Goal: Transaction & Acquisition: Purchase product/service

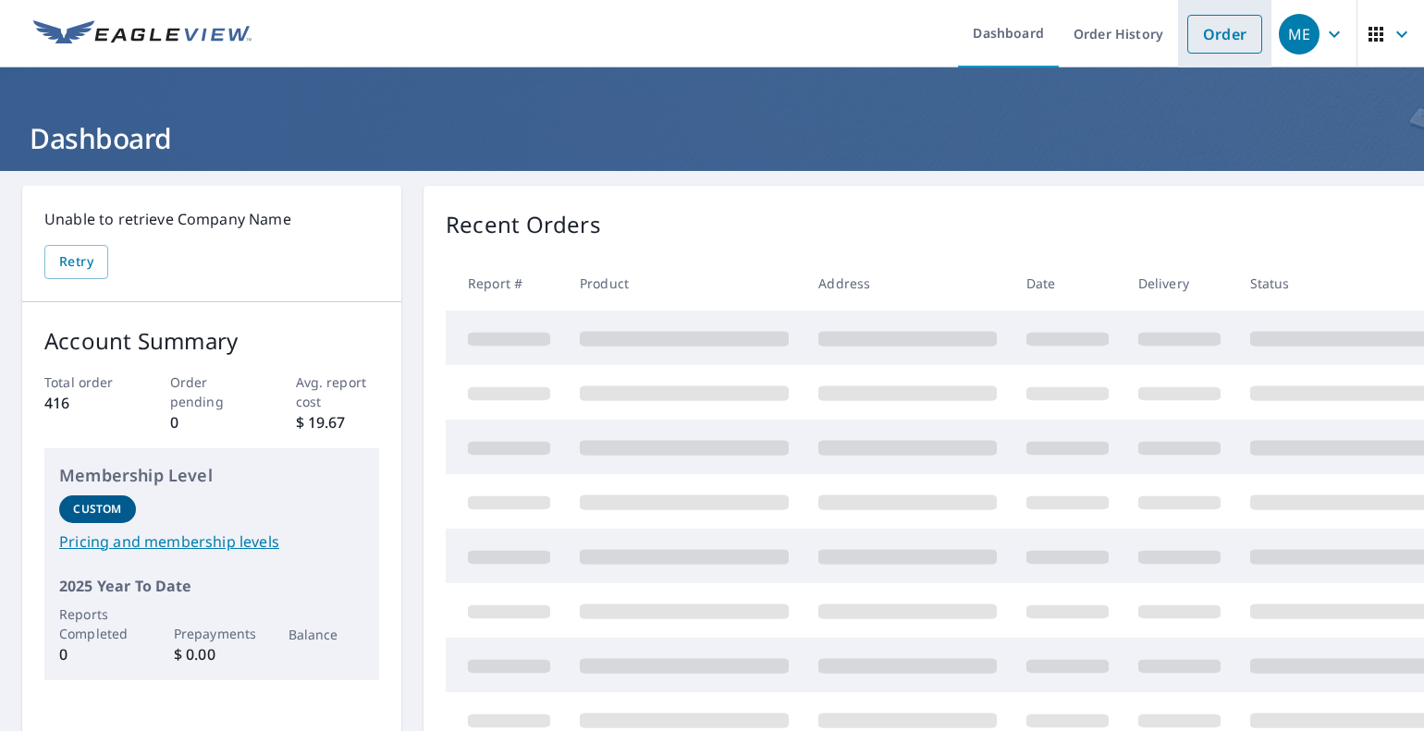
click at [1223, 27] on link "Order" at bounding box center [1224, 34] width 75 height 39
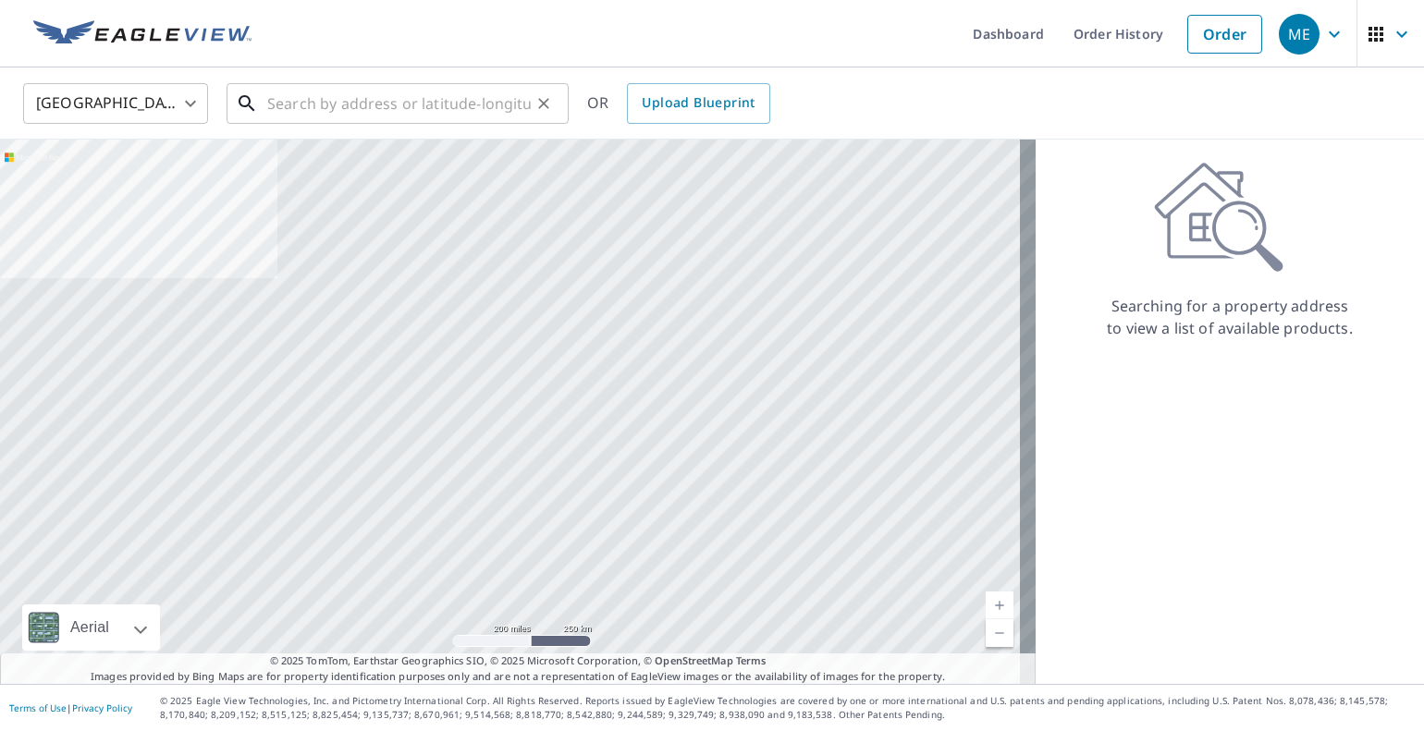
click at [268, 102] on input "text" at bounding box center [399, 104] width 264 height 52
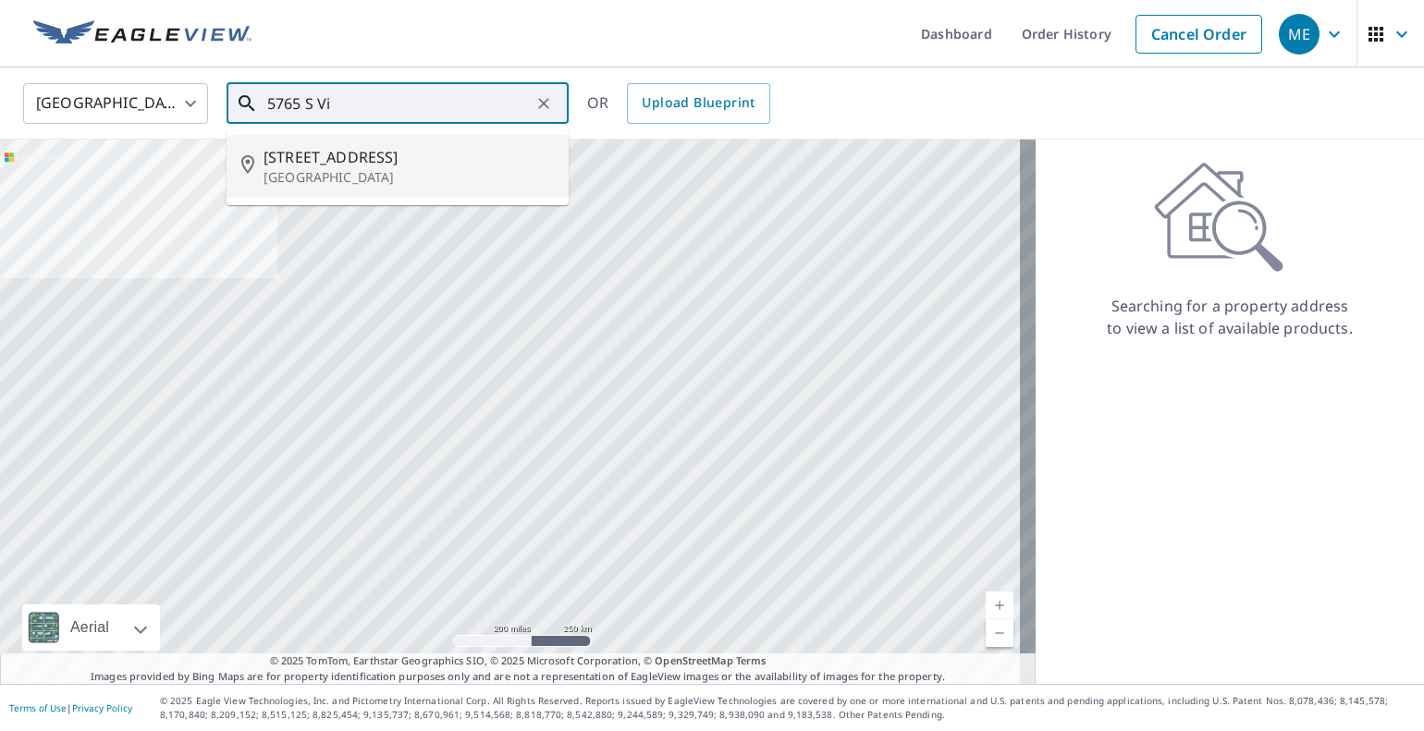
click at [300, 165] on span "[STREET_ADDRESS]" at bounding box center [409, 157] width 290 height 22
type input "[STREET_ADDRESS]"
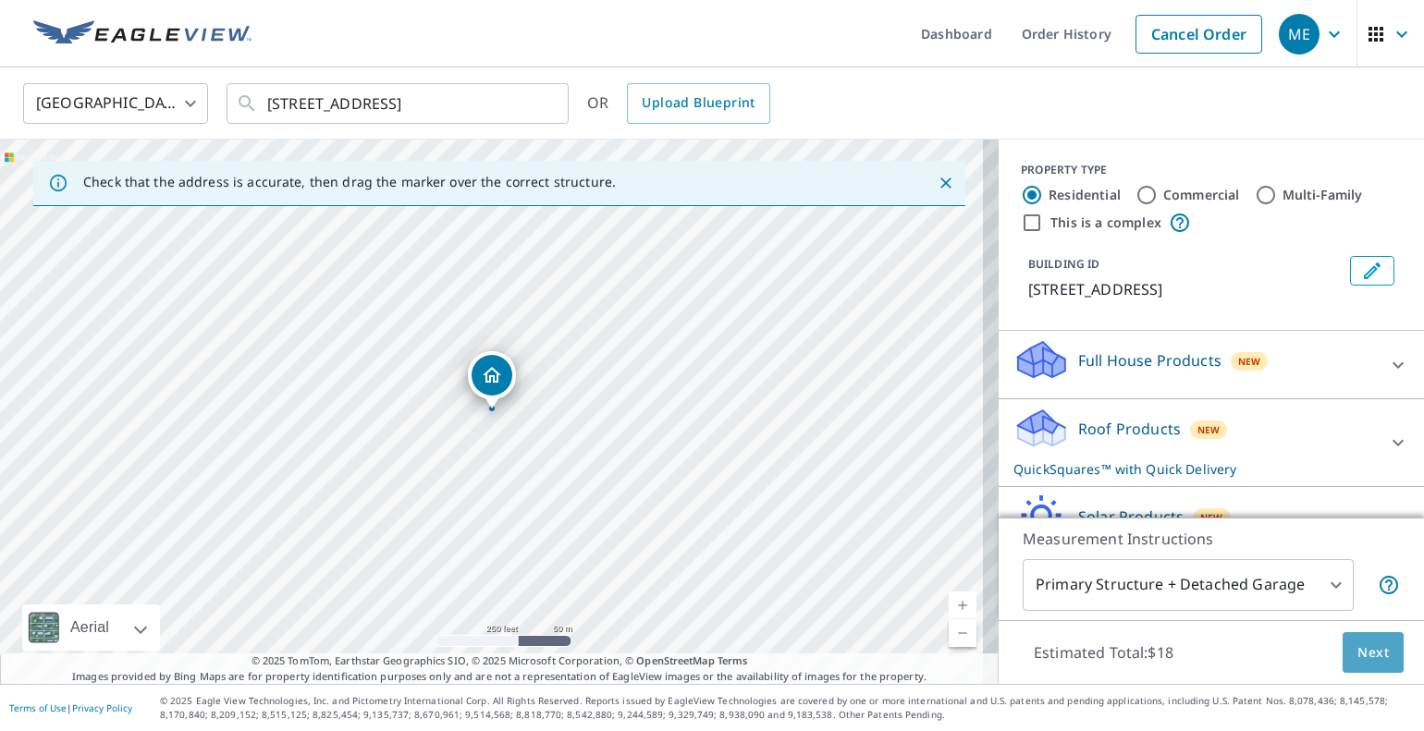
click at [1369, 651] on span "Next" at bounding box center [1372, 653] width 31 height 23
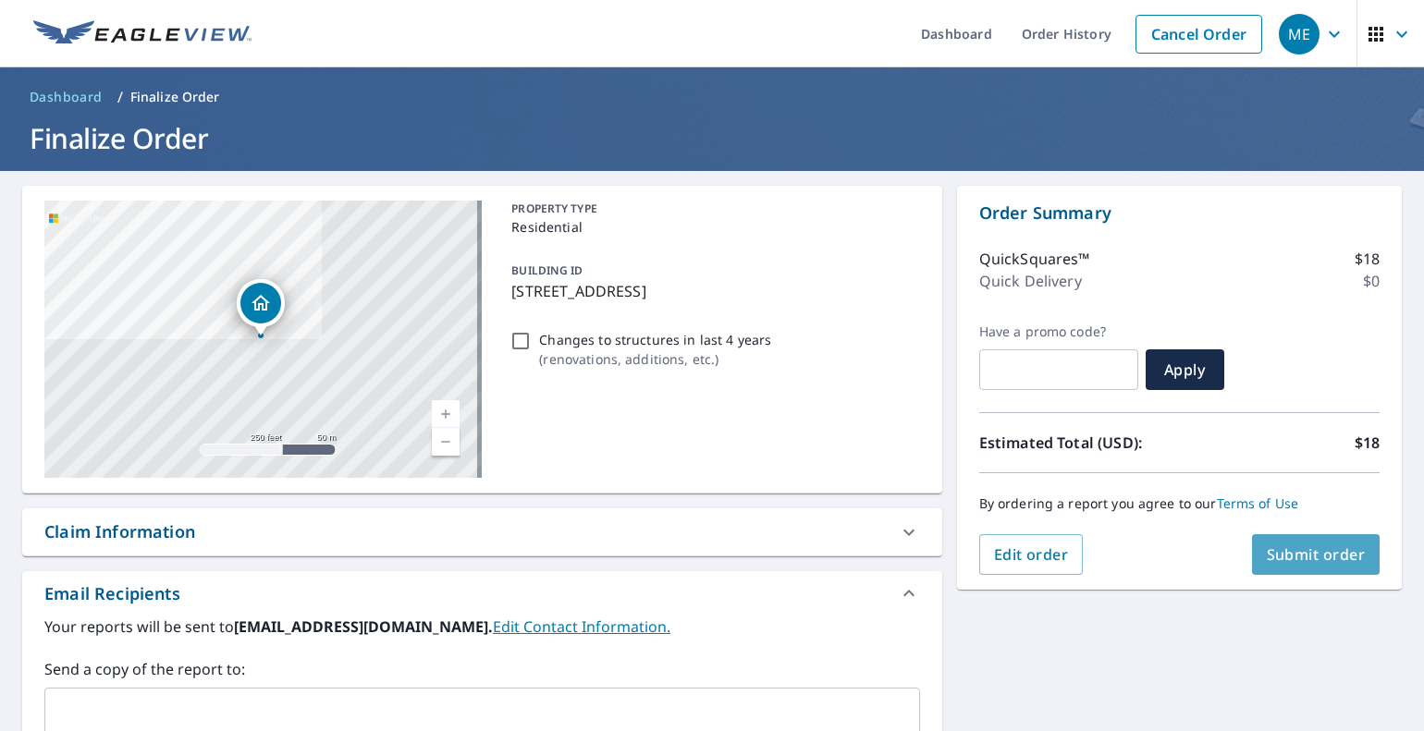
click at [1280, 550] on span "Submit order" at bounding box center [1316, 555] width 99 height 20
